Goal: Contribute content

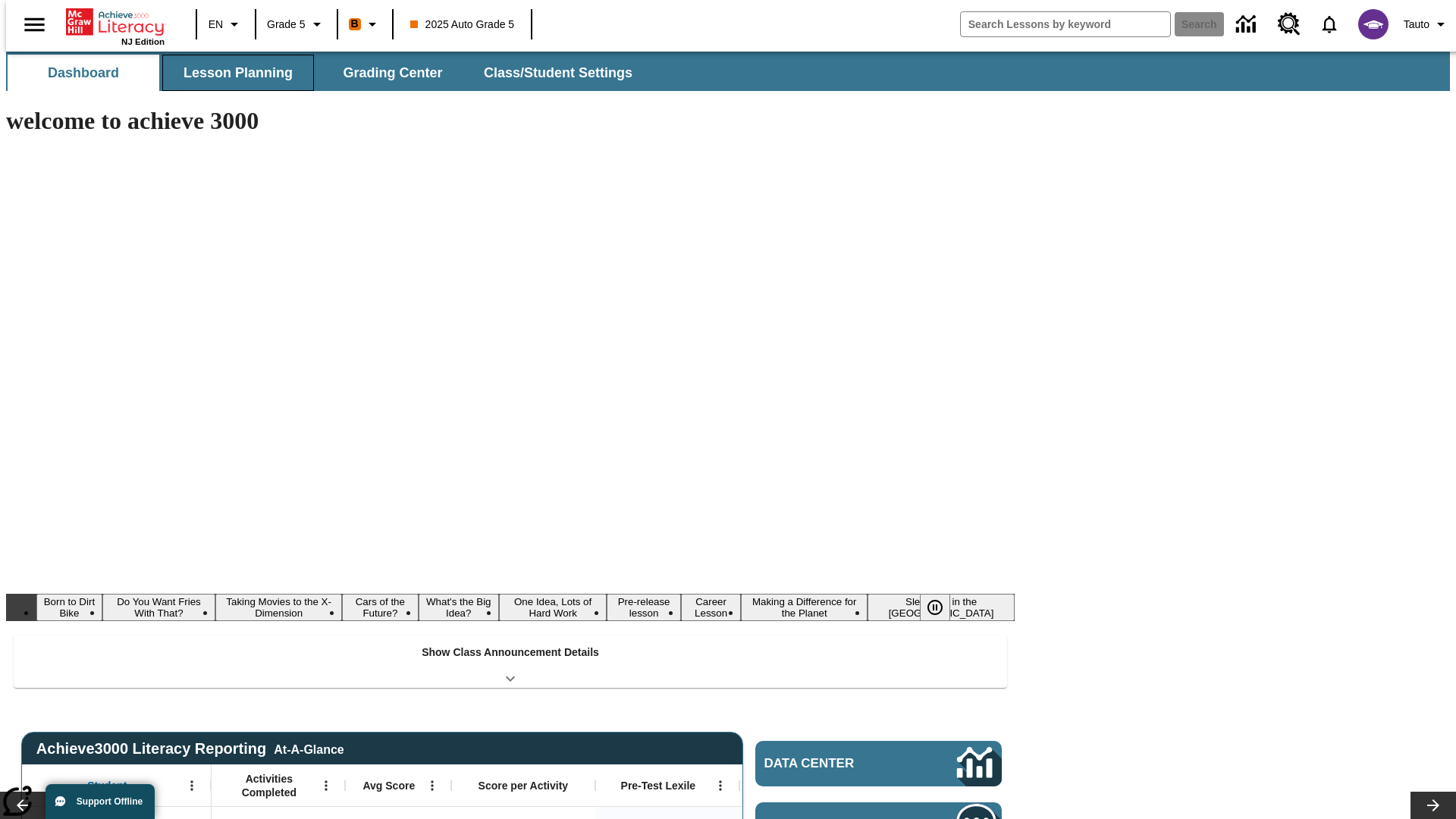
click at [232, 73] on button "Lesson Planning" at bounding box center [238, 73] width 152 height 37
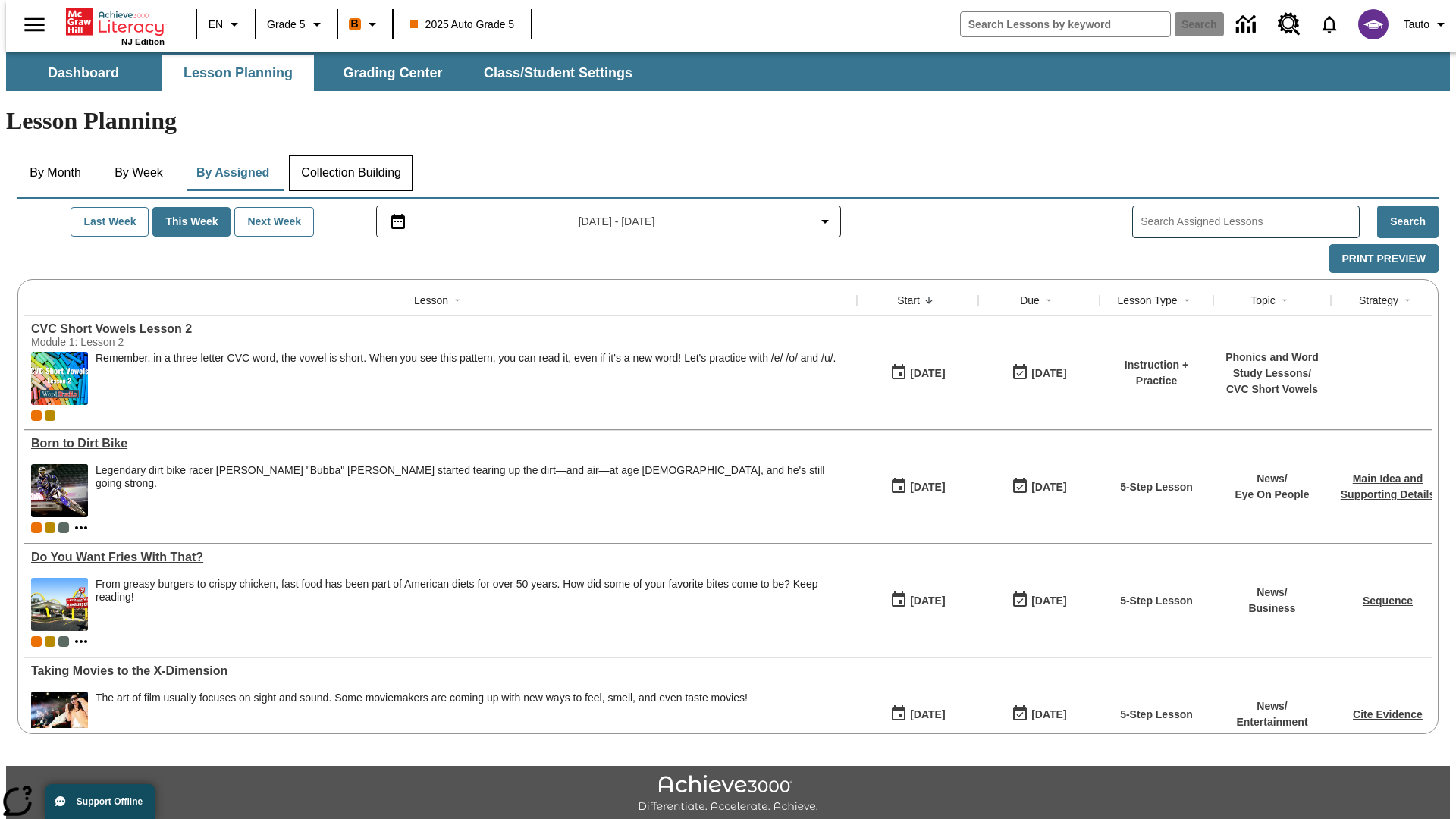
click at [350, 155] on button "Collection Building" at bounding box center [350, 173] width 124 height 37
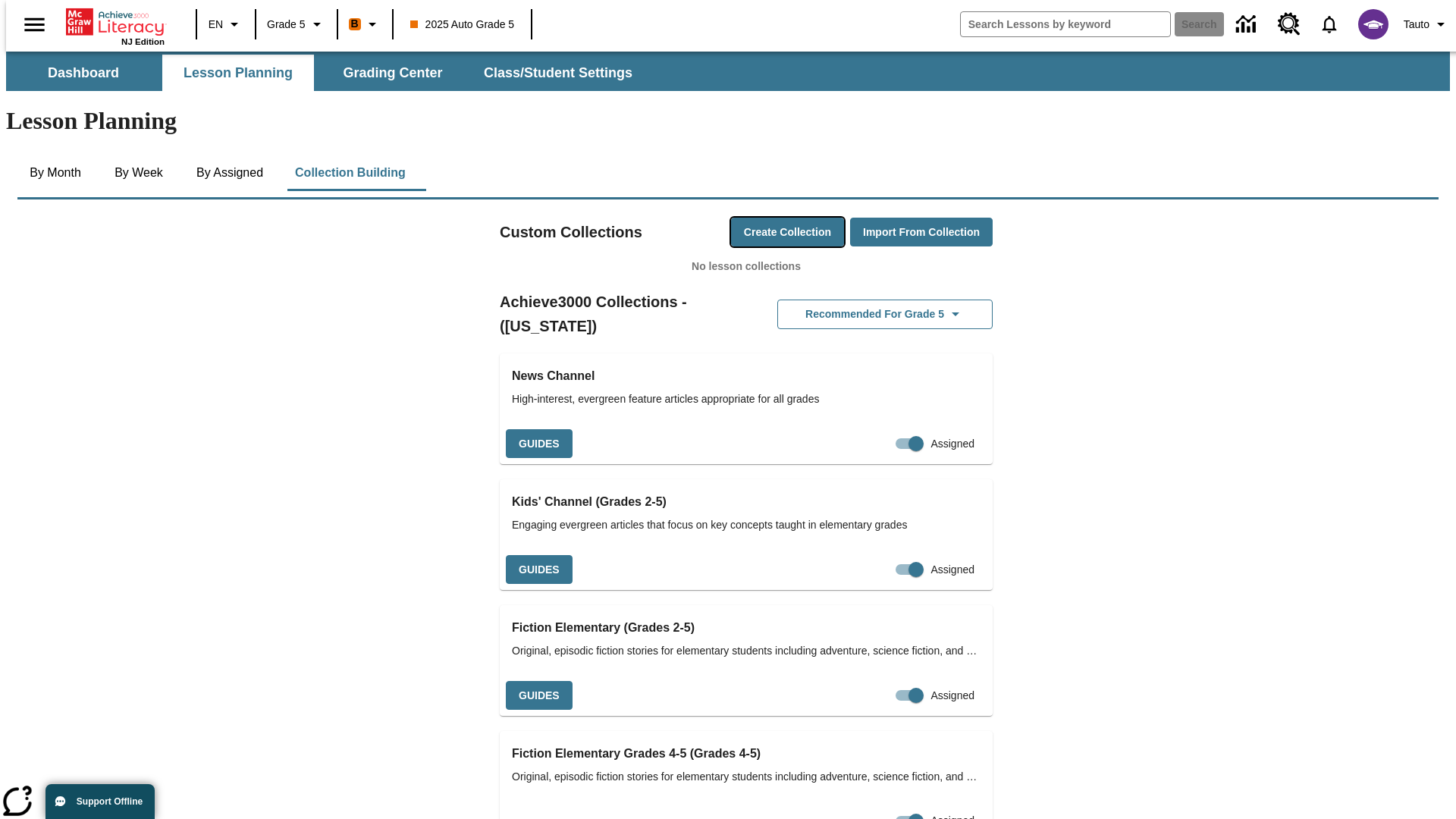
click at [758, 218] on button "Create Collection" at bounding box center [788, 232] width 113 height 29
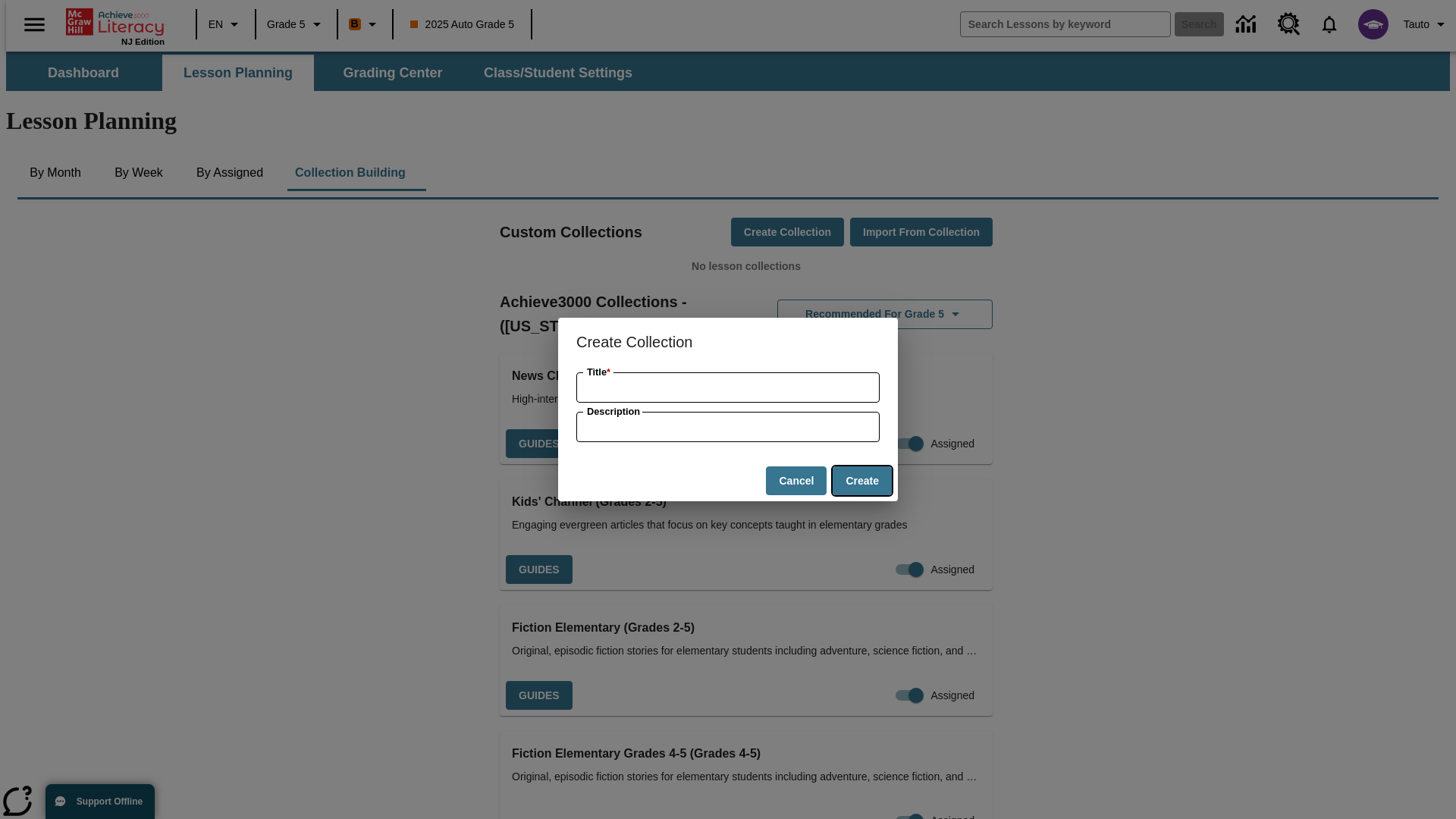
click at [862, 481] on button "Create" at bounding box center [862, 481] width 59 height 29
type input "Handmade Plastic Cheese"
